Goal: Register for event/course

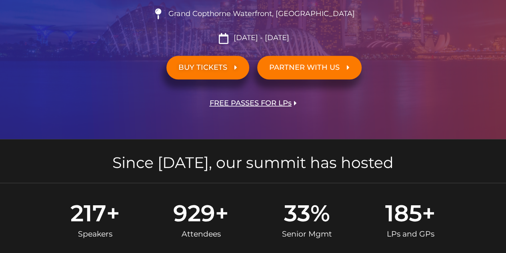
scroll to position [240, 0]
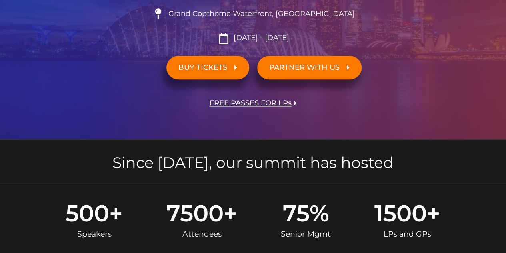
click at [280, 104] on span "FREE PASSES FOR LPs" at bounding box center [251, 103] width 82 height 8
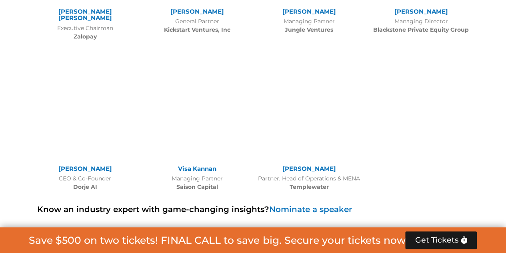
scroll to position [3921, 0]
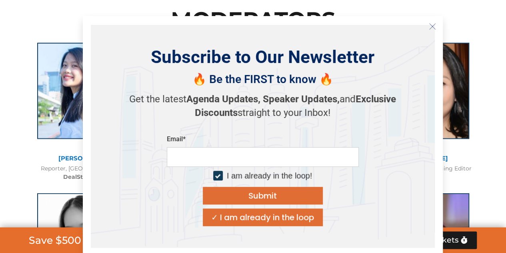
click at [432, 27] on icon "Close" at bounding box center [432, 26] width 7 height 7
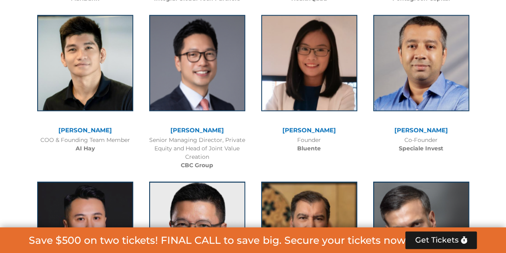
scroll to position [5048, 0]
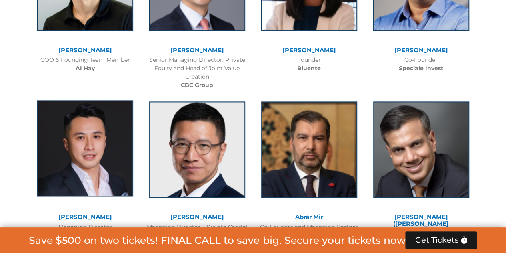
click at [100, 100] on img at bounding box center [85, 148] width 96 height 96
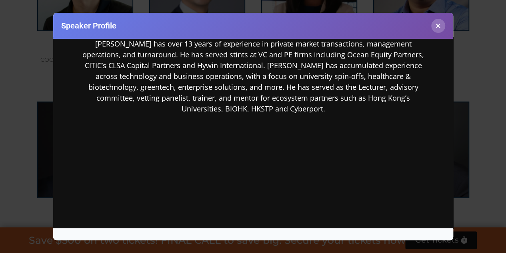
scroll to position [221, 0]
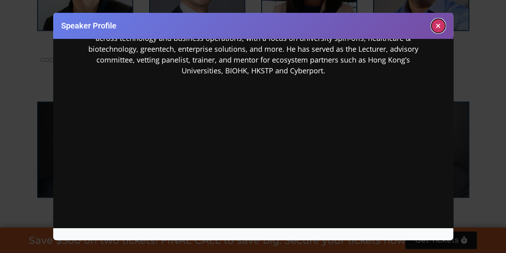
click at [438, 21] on button "×" at bounding box center [439, 26] width 14 height 14
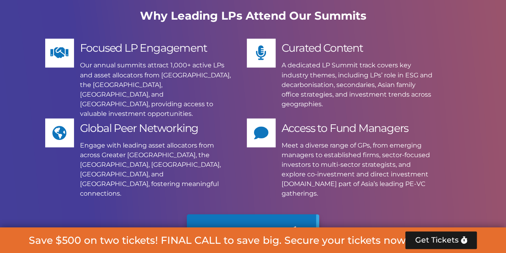
scroll to position [6770, 0]
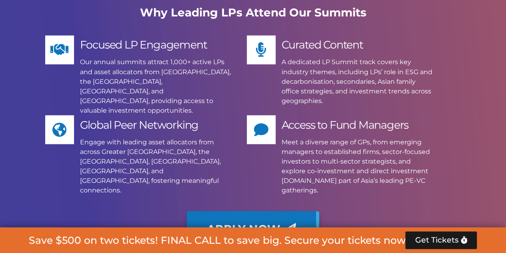
click at [307, 211] on link "Apply Now" at bounding box center [253, 228] width 133 height 35
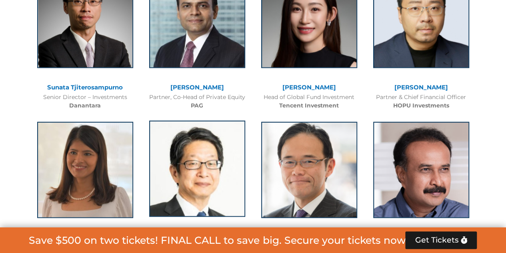
scroll to position [1004, 0]
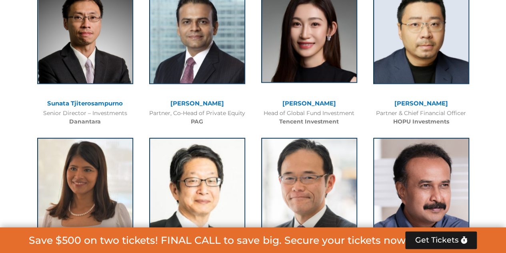
click at [328, 52] on img at bounding box center [309, 35] width 96 height 96
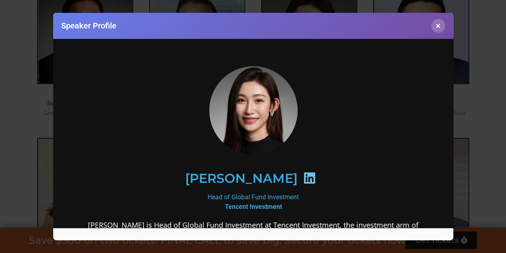
scroll to position [0, 0]
click at [303, 174] on icon at bounding box center [309, 177] width 13 height 13
click at [260, 175] on h2 "[PERSON_NAME]" at bounding box center [241, 177] width 113 height 13
click at [248, 205] on b "Tencent Investment" at bounding box center [253, 206] width 57 height 8
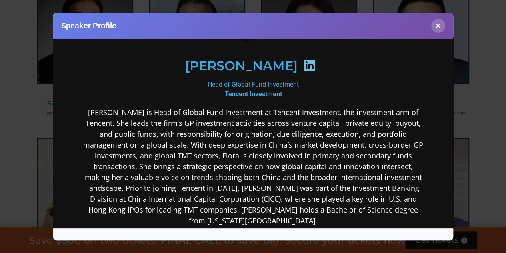
scroll to position [40, 0]
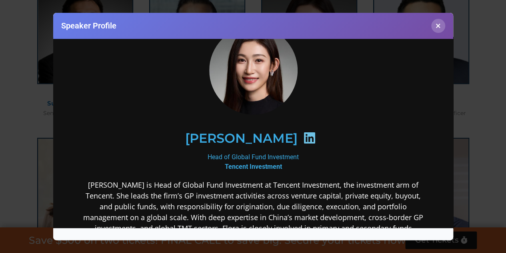
click at [247, 136] on h2 "[PERSON_NAME]" at bounding box center [241, 137] width 113 height 13
click at [303, 137] on icon at bounding box center [309, 137] width 13 height 13
click at [277, 155] on div "Head of Global Fund Investment Tencent Investment" at bounding box center [253, 161] width 346 height 19
click at [257, 162] on b "Tencent Investment" at bounding box center [253, 166] width 57 height 8
drag, startPoint x: 245, startPoint y: 167, endPoint x: 213, endPoint y: 138, distance: 43.4
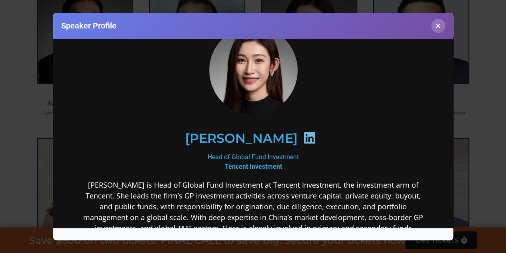
click at [245, 167] on b "Tencent Investment" at bounding box center [253, 166] width 57 height 8
click at [213, 138] on h2 "[PERSON_NAME]" at bounding box center [241, 137] width 113 height 13
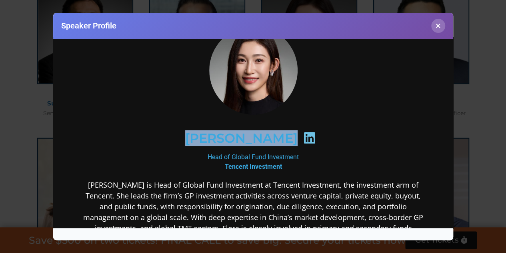
drag, startPoint x: 210, startPoint y: 136, endPoint x: 270, endPoint y: 135, distance: 60.5
click at [270, 135] on div "[PERSON_NAME]" at bounding box center [253, 137] width 312 height 41
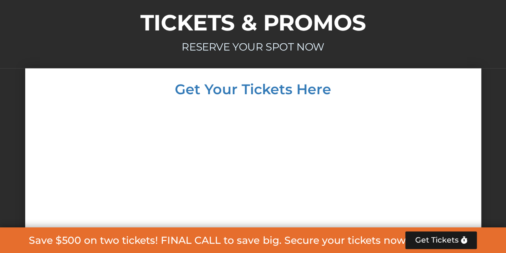
scroll to position [5087, 0]
